Goal: Information Seeking & Learning: Find specific page/section

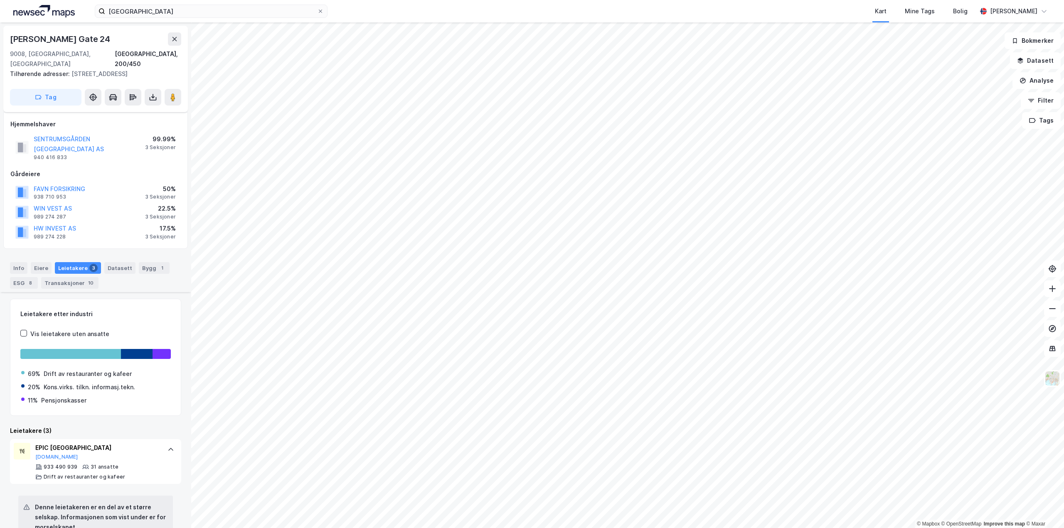
scroll to position [332, 0]
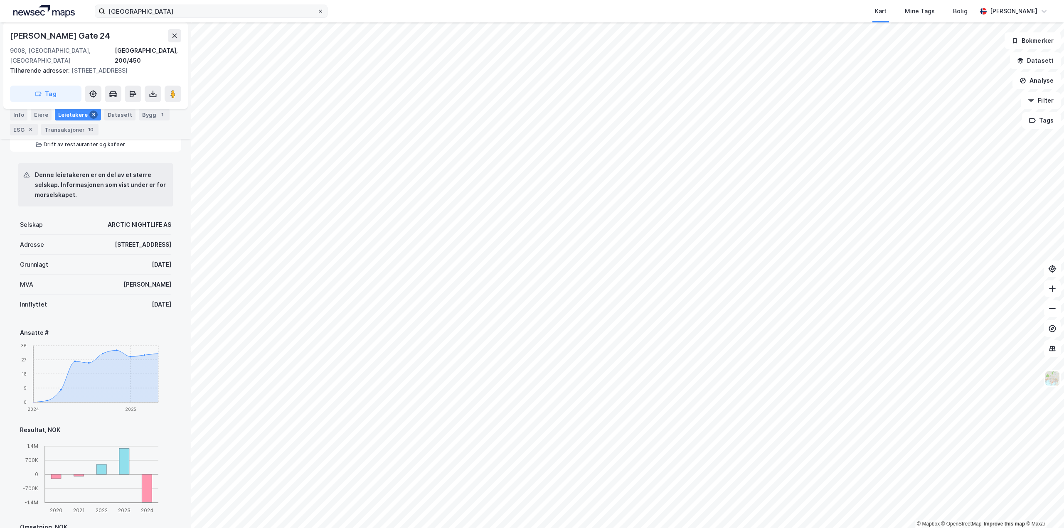
click at [322, 12] on icon at bounding box center [320, 11] width 5 height 5
click at [317, 12] on input "[GEOGRAPHIC_DATA]" at bounding box center [211, 11] width 212 height 12
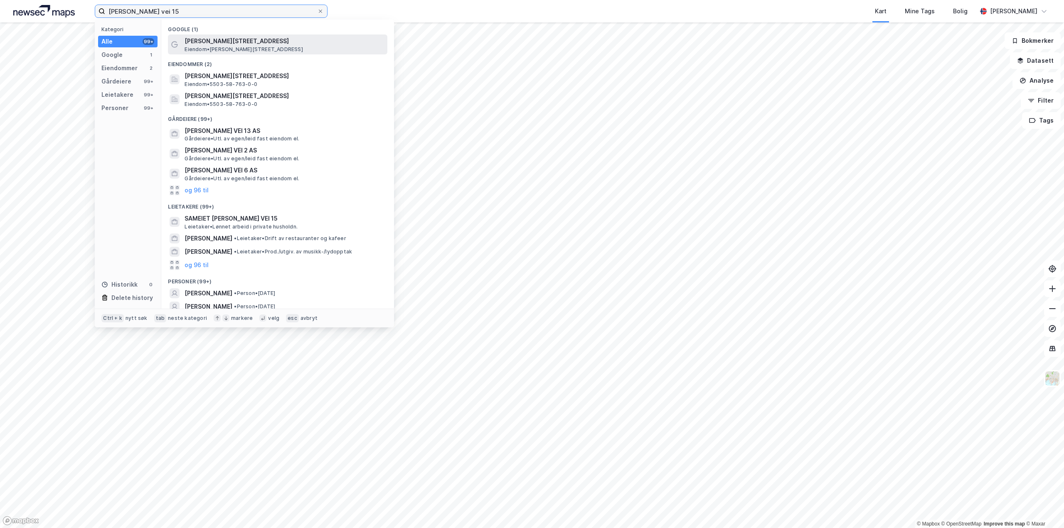
type input "[PERSON_NAME] vei 15"
click at [234, 47] on span "Eiendom • [STREET_ADDRESS]" at bounding box center [244, 49] width 118 height 7
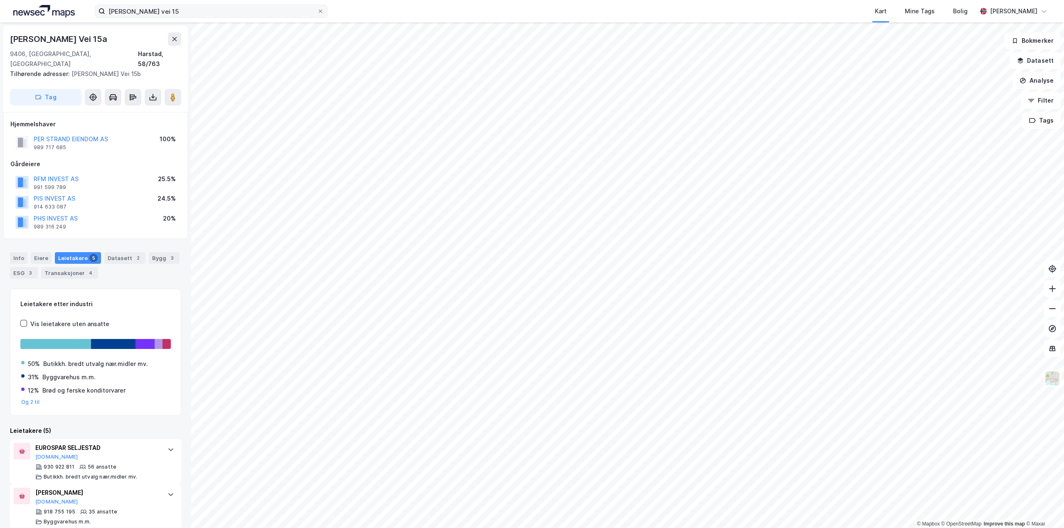
click at [132, 42] on div "[PERSON_NAME] Vei 15a" at bounding box center [95, 38] width 171 height 13
drag, startPoint x: 130, startPoint y: 40, endPoint x: 8, endPoint y: 39, distance: 122.6
click at [8, 39] on div "Margrethe [STREET_ADDRESS] Tilhørende adresser: [PERSON_NAME][STREET_ADDRESS] T…" at bounding box center [95, 69] width 185 height 86
copy div "[PERSON_NAME] Vei 15a"
